Goal: Task Accomplishment & Management: Use online tool/utility

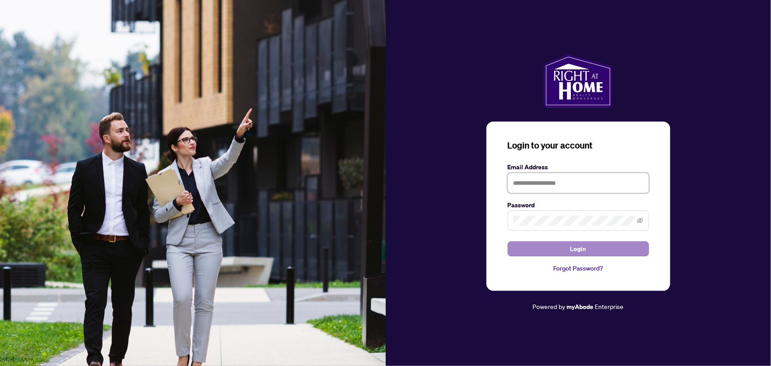
type input "**********"
click at [587, 252] on button "Login" at bounding box center [578, 248] width 141 height 15
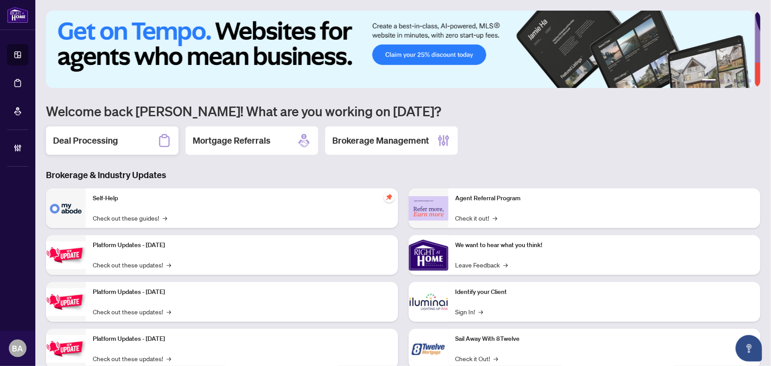
click at [105, 139] on h2 "Deal Processing" at bounding box center [85, 140] width 65 height 12
